Goal: Check status: Check status

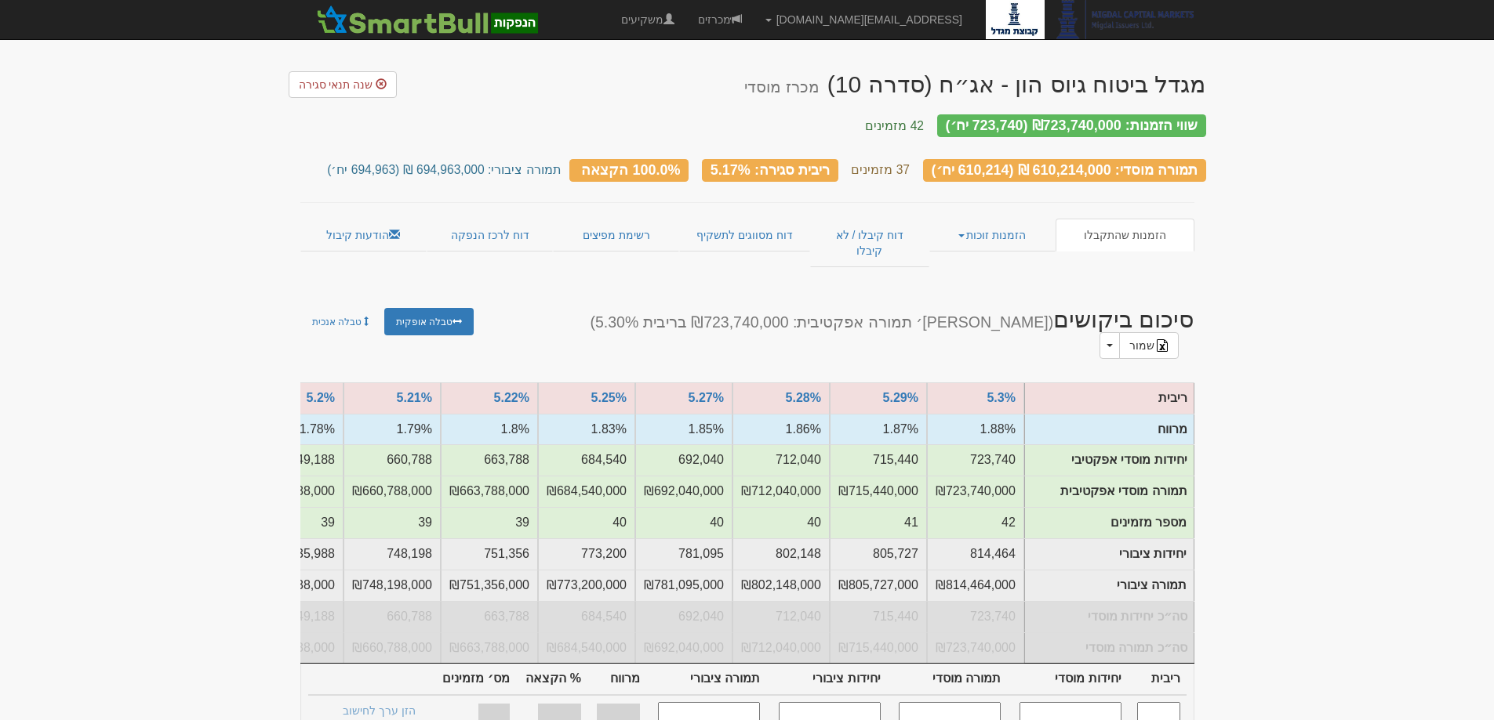
scroll to position [0, -219]
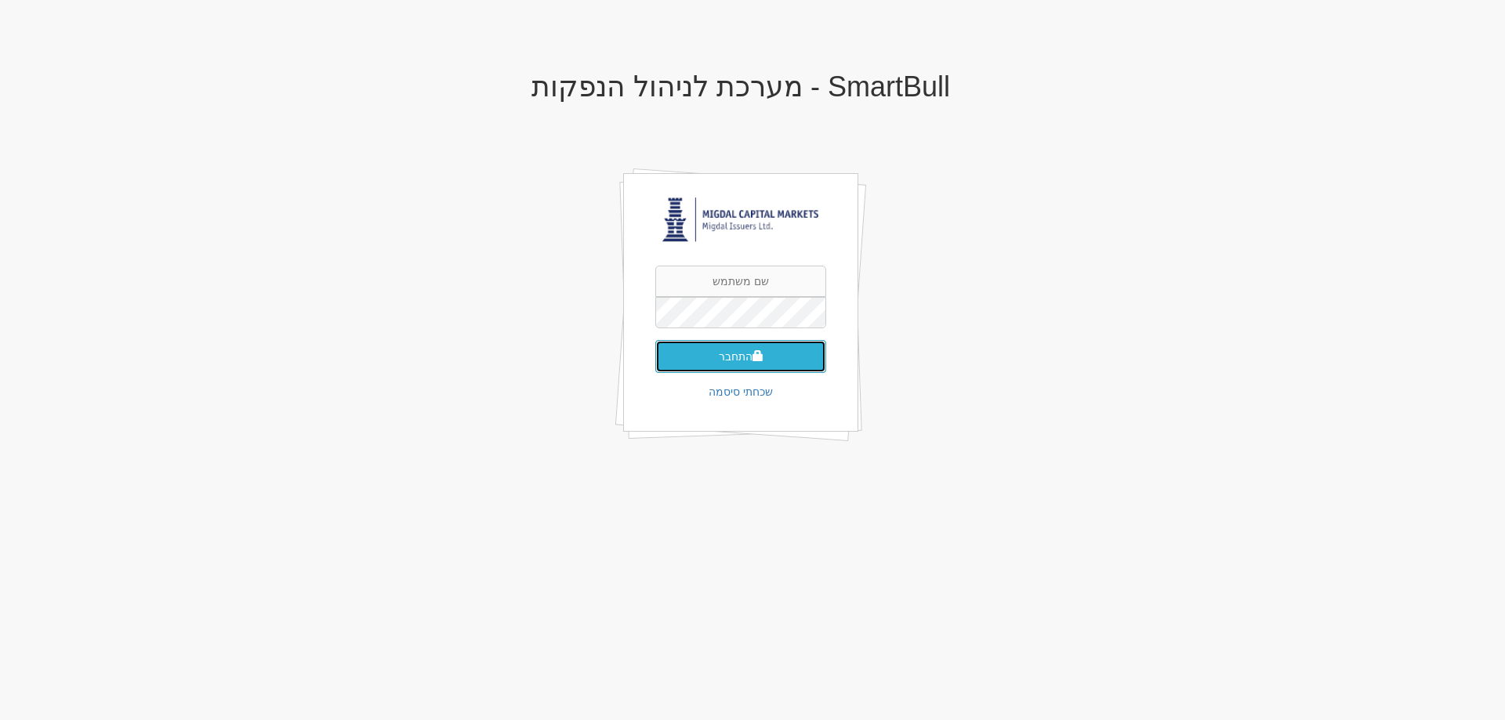
click at [724, 356] on button "התחבר" at bounding box center [740, 356] width 171 height 33
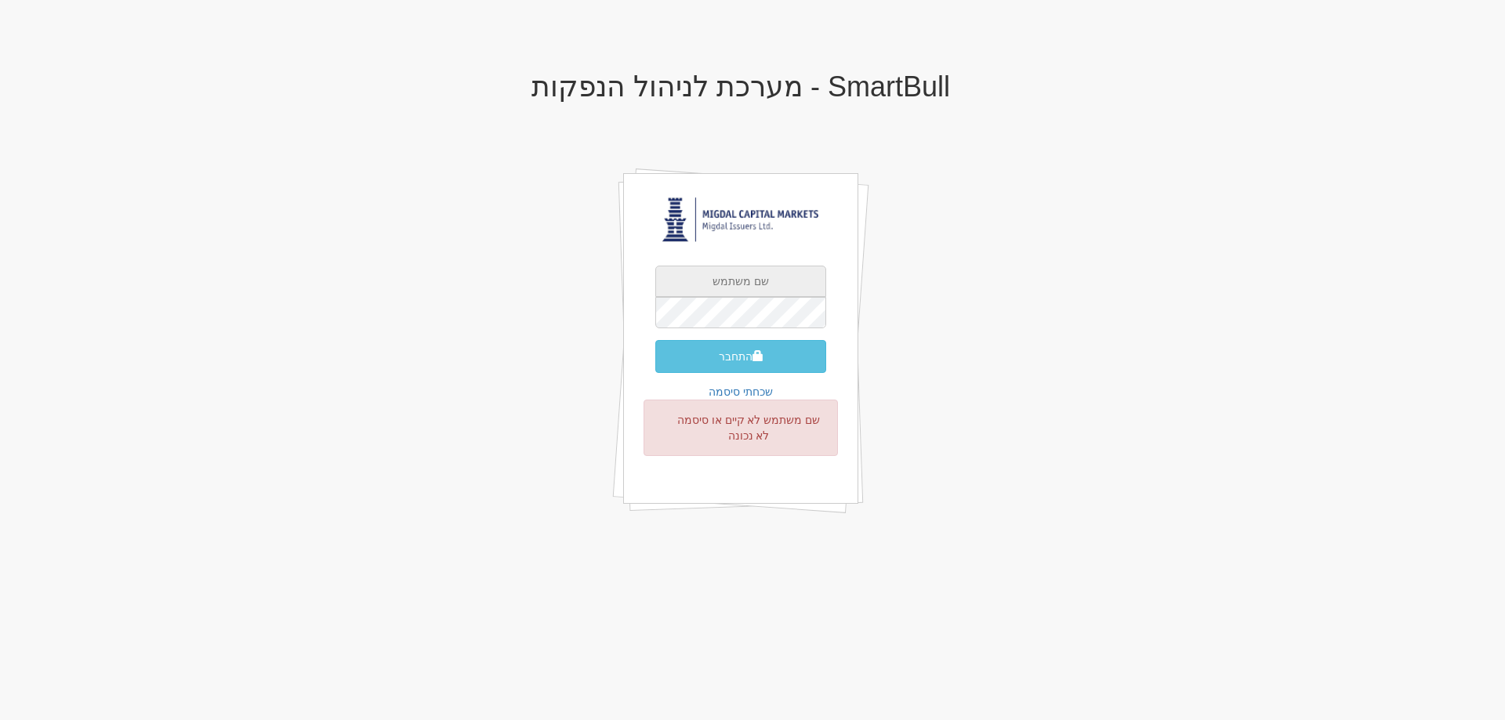
click at [684, 285] on input "text" at bounding box center [740, 281] width 171 height 31
type input "[EMAIL_ADDRESS][DOMAIN_NAME]"
click at [705, 353] on button "התחבר" at bounding box center [740, 356] width 171 height 33
click at [719, 281] on input "text" at bounding box center [740, 281] width 171 height 31
type input "[EMAIL_ADDRESS][DOMAIN_NAME]"
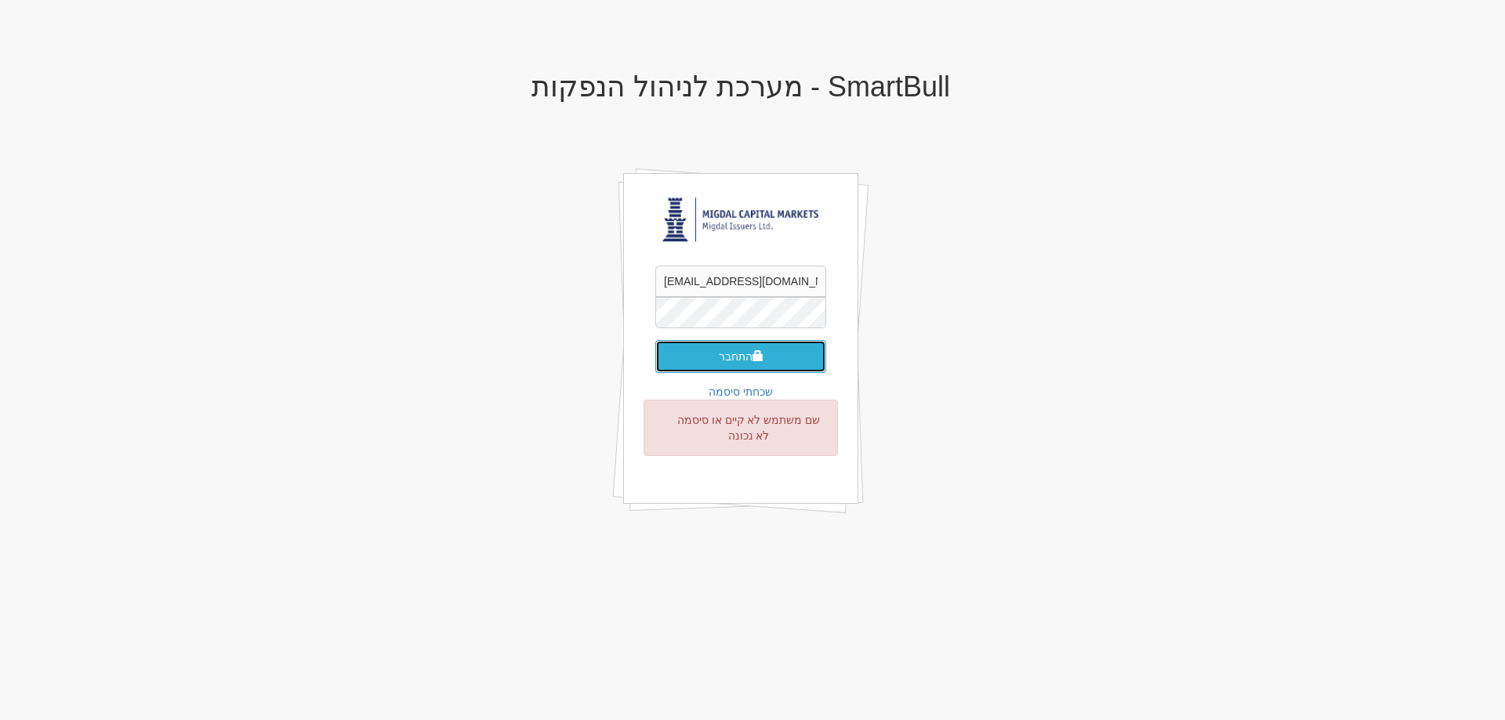
click at [709, 362] on button "התחבר" at bounding box center [740, 356] width 171 height 33
click at [739, 292] on input "text" at bounding box center [740, 281] width 171 height 31
type input "omryi@msh.co.il"
click at [682, 355] on button "התחבר" at bounding box center [740, 356] width 171 height 33
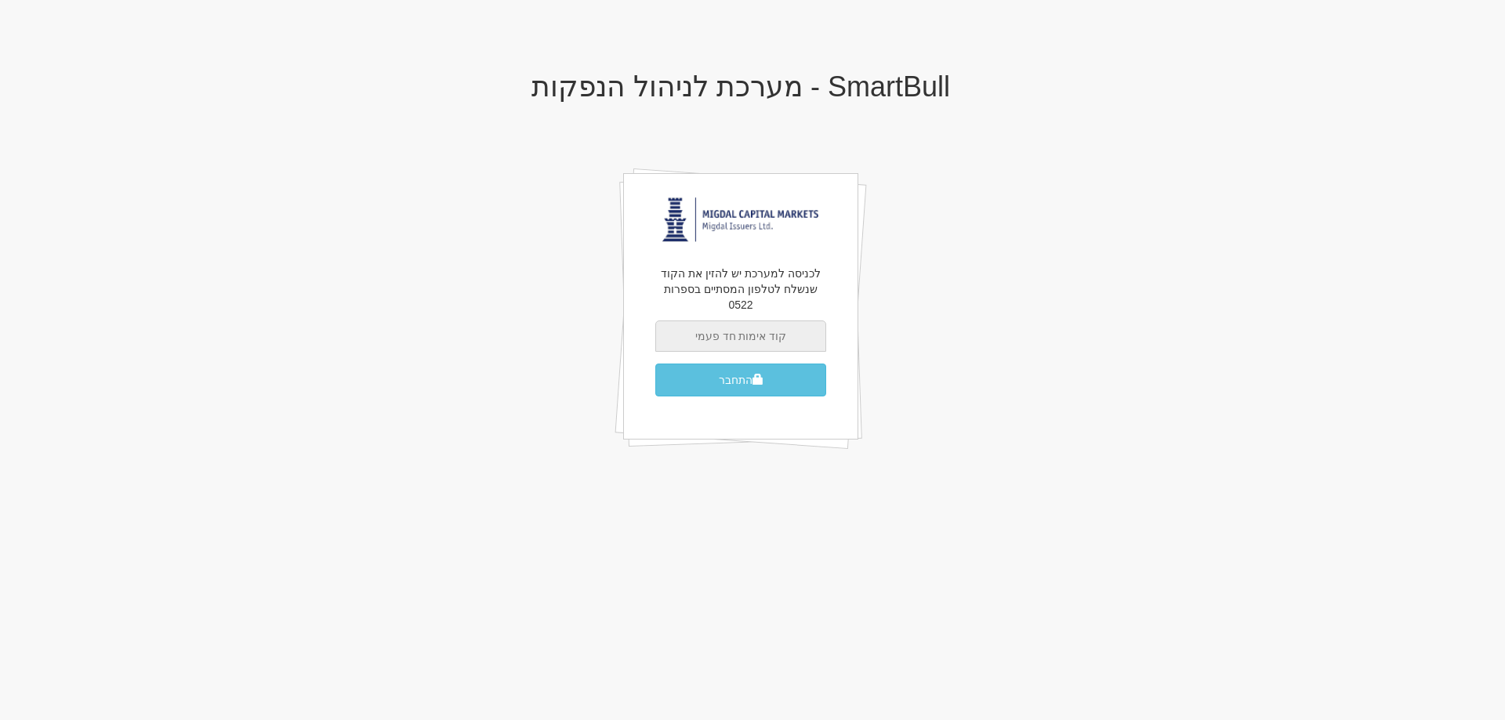
drag, startPoint x: 776, startPoint y: 323, endPoint x: 789, endPoint y: 331, distance: 14.8
click at [776, 323] on input "text" at bounding box center [740, 336] width 171 height 31
type input "379941"
click at [679, 364] on button "התחבר" at bounding box center [740, 380] width 171 height 33
click at [795, 364] on button "התחבר" at bounding box center [740, 380] width 171 height 33
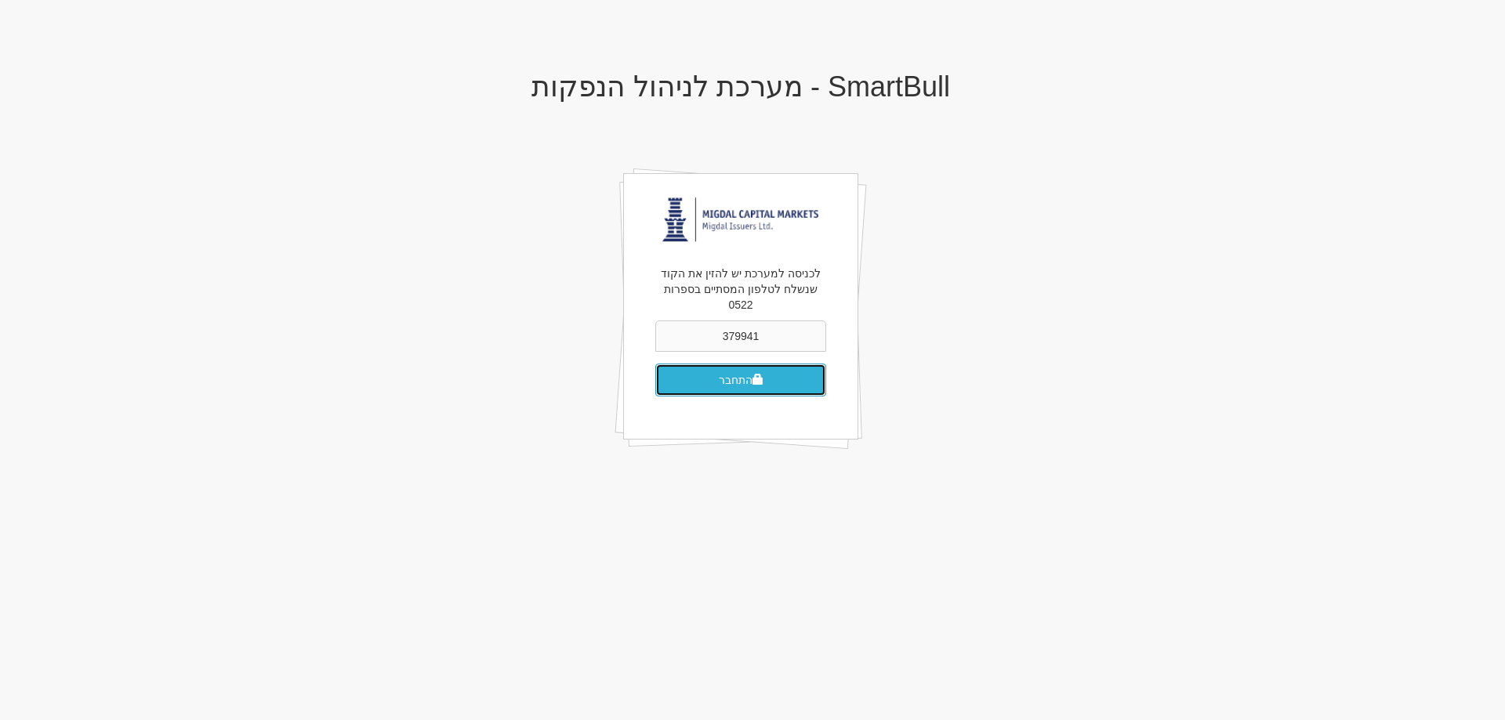
click at [776, 365] on button "התחבר" at bounding box center [740, 380] width 171 height 33
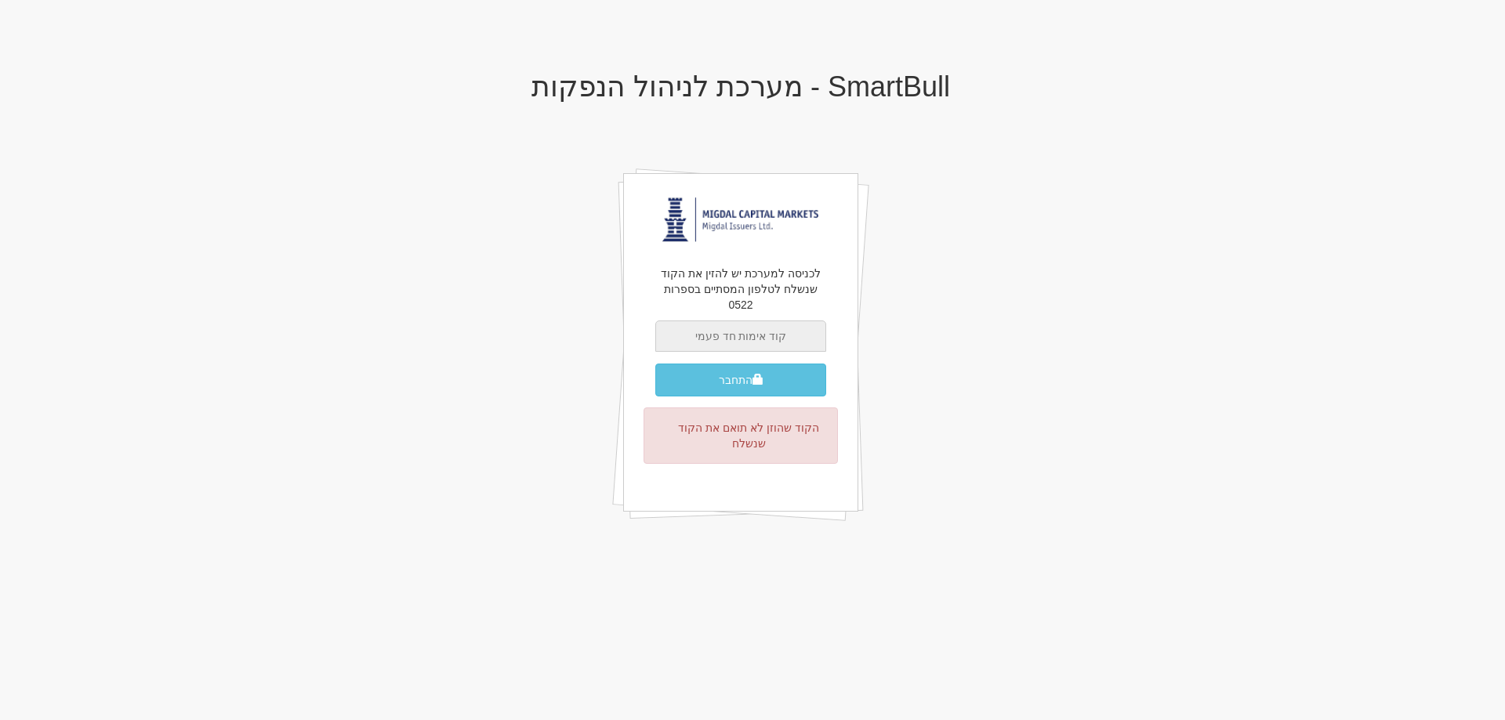
click at [764, 321] on input "text" at bounding box center [740, 336] width 171 height 31
type input "615917"
click at [747, 364] on button "התחבר" at bounding box center [740, 380] width 171 height 33
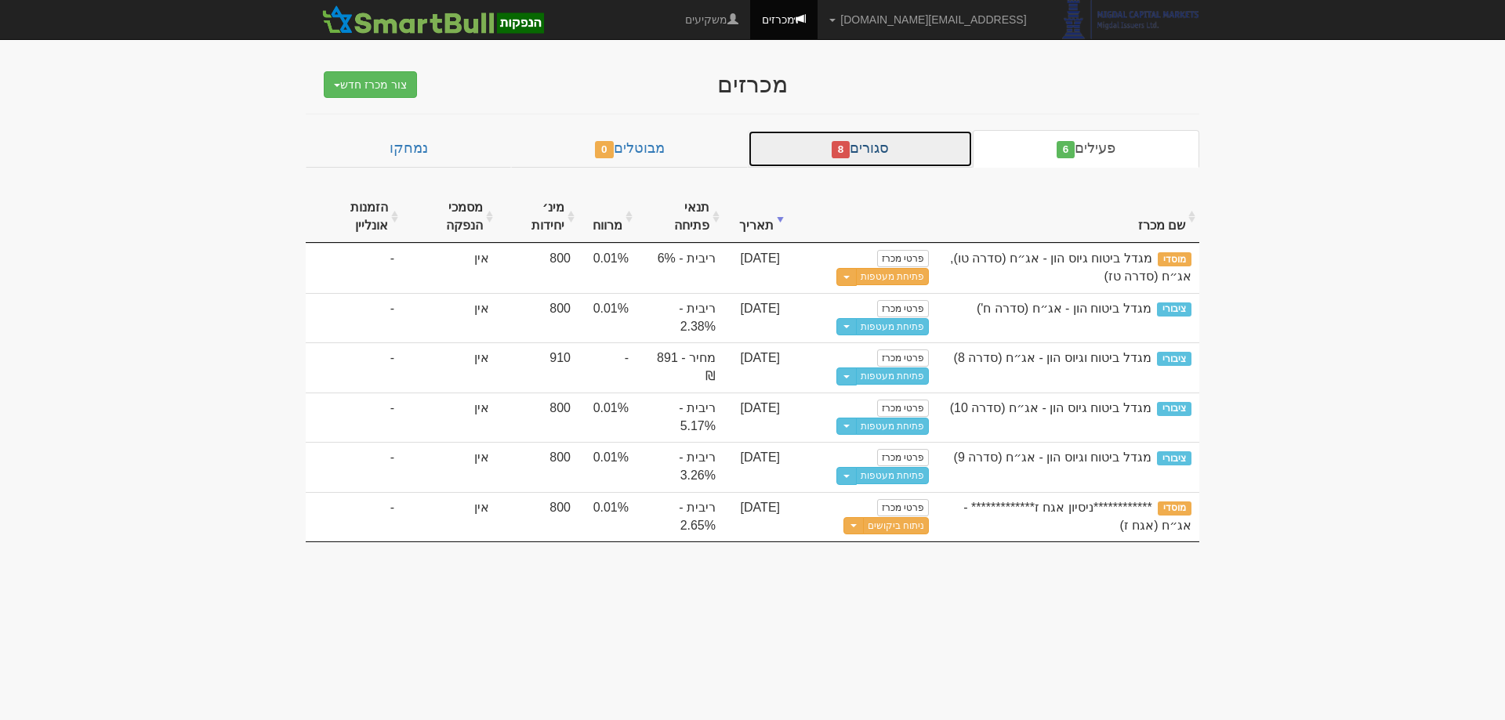
click at [913, 157] on link "סגורים 8" at bounding box center [860, 149] width 225 height 38
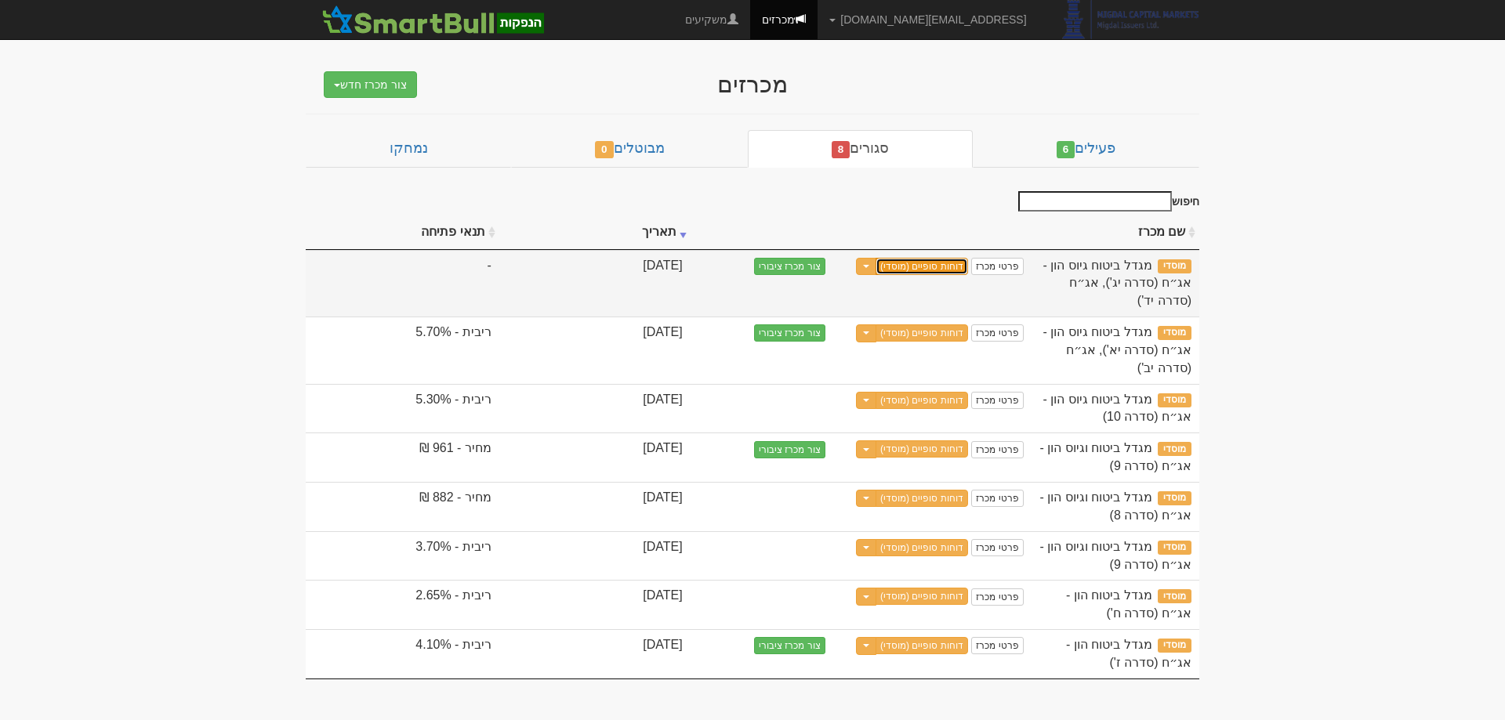
click at [930, 270] on link "דוחות סופיים (מוסדי)" at bounding box center [922, 266] width 93 height 17
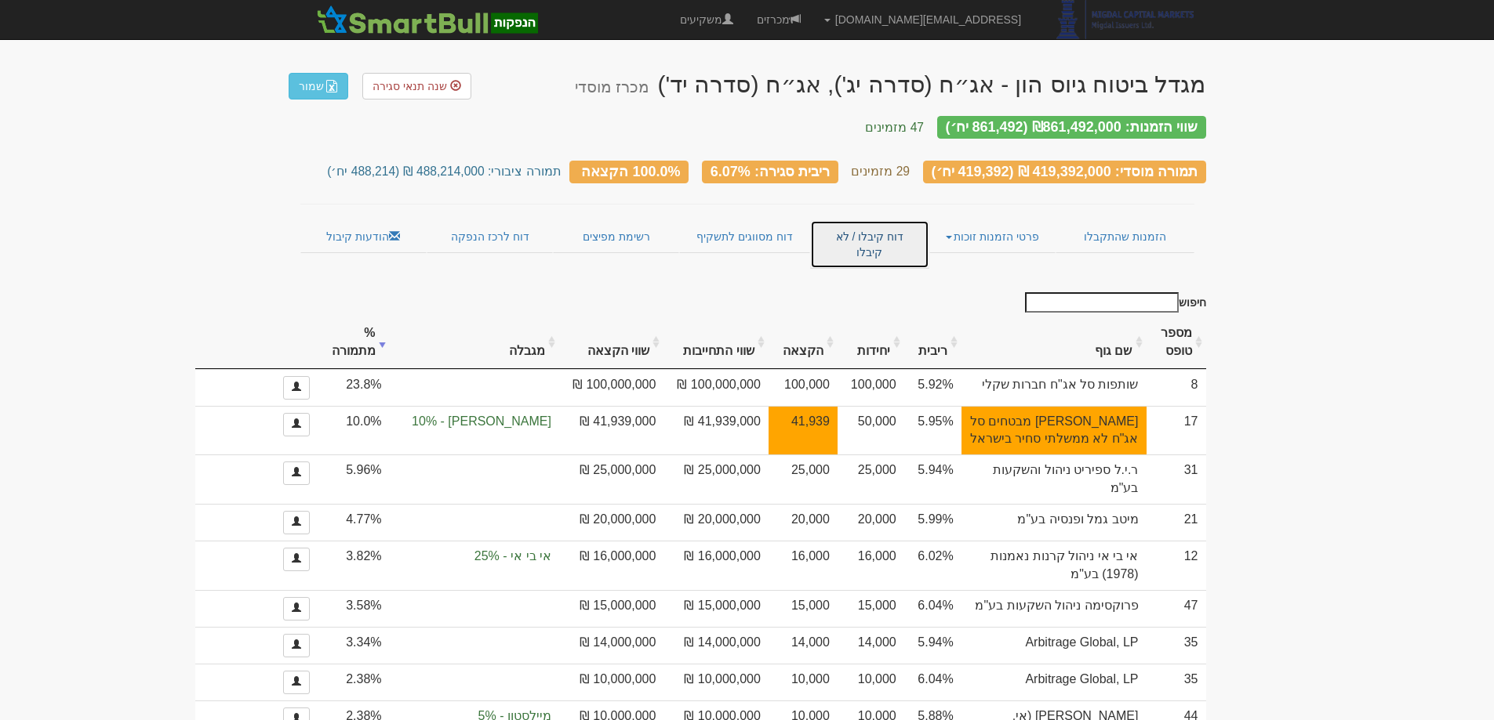
click at [856, 227] on link "דוח קיבלו / לא קיבלו" at bounding box center [869, 244] width 118 height 49
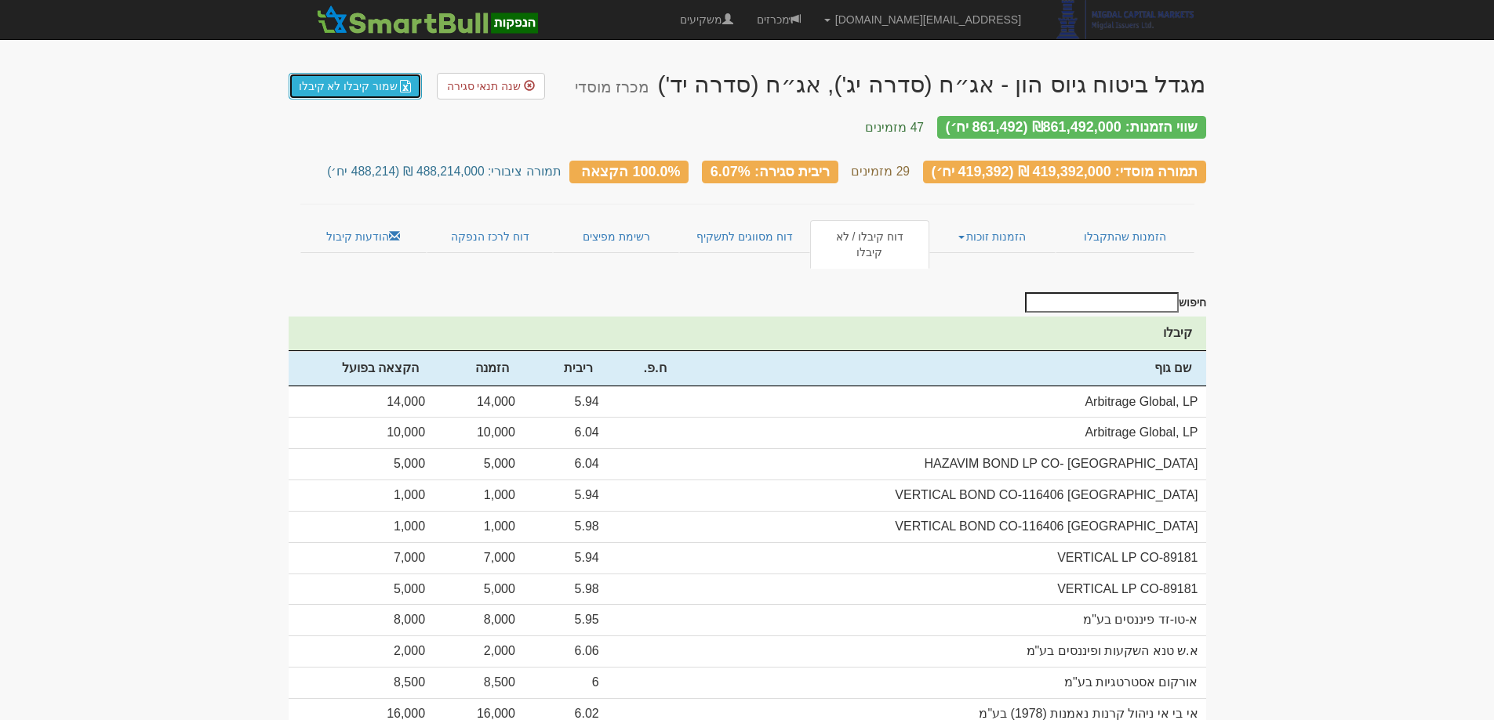
click at [370, 90] on link "שמור קיבלו לא קיבלו" at bounding box center [356, 86] width 134 height 27
